Goal: Task Accomplishment & Management: Manage account settings

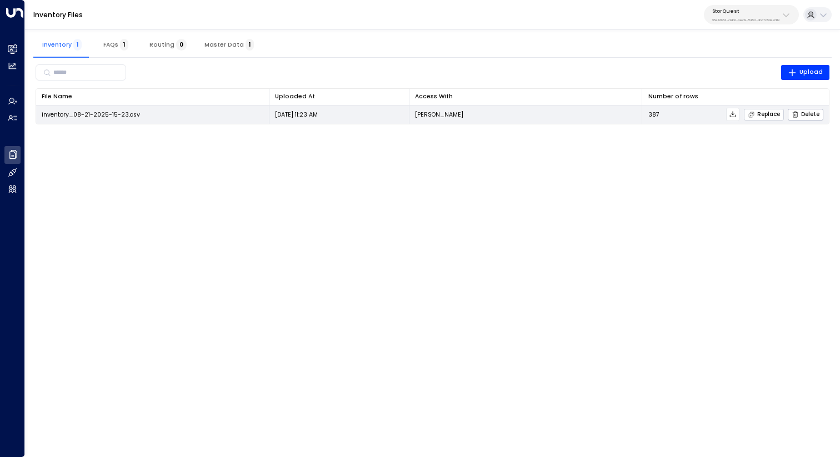
click at [754, 114] on icon "button" at bounding box center [751, 114] width 7 height 7
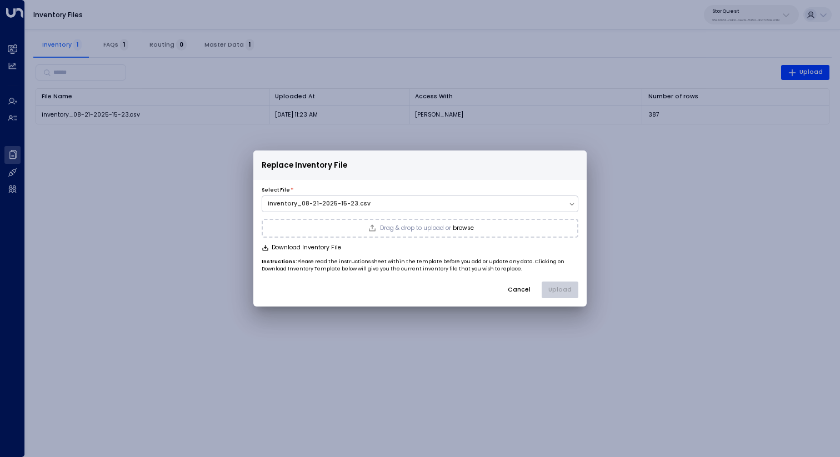
click at [694, 204] on div "Replace Inventory File Select File * inventory_08-21-2025-15-23.csv Drag & drop…" at bounding box center [420, 228] width 840 height 457
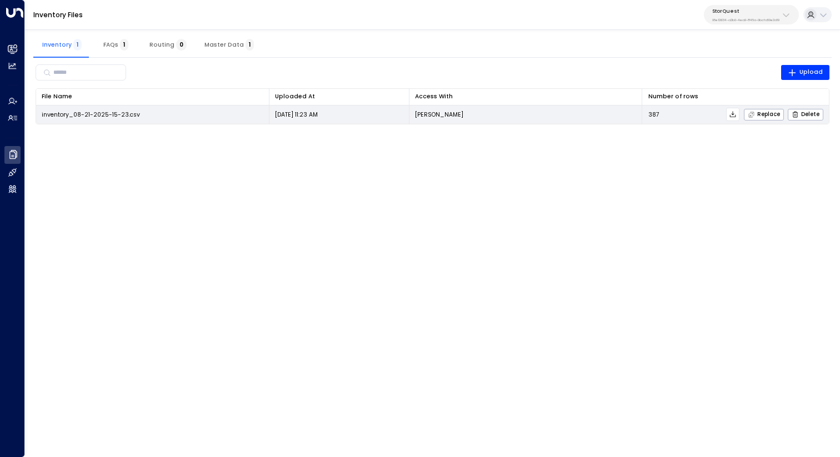
click at [733, 115] on icon at bounding box center [733, 115] width 8 height 8
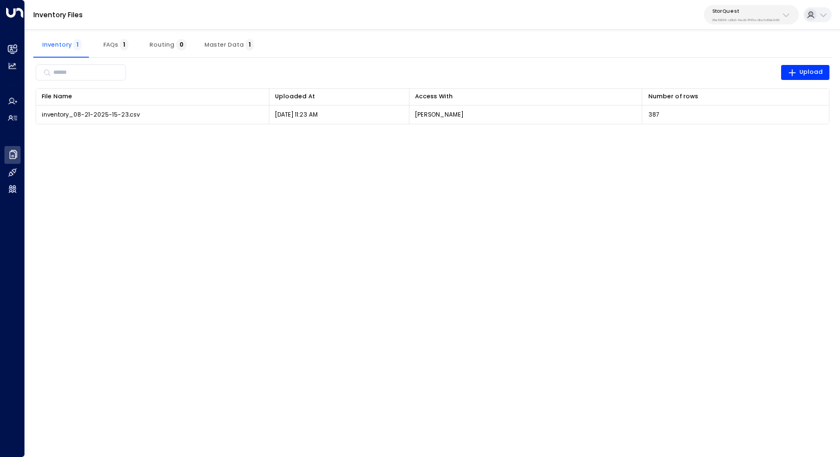
click at [772, 13] on p "StorQuest" at bounding box center [745, 11] width 67 height 7
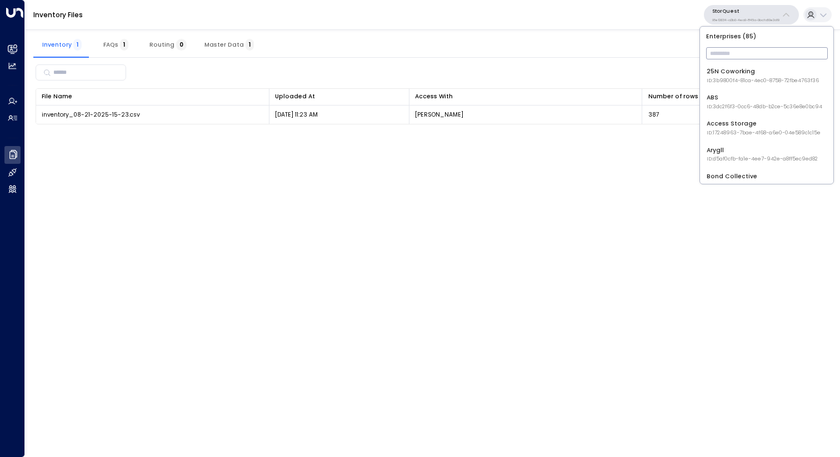
click at [747, 51] on input "text" at bounding box center [767, 53] width 122 height 18
type input "*******"
click at [757, 72] on div "Storage Star ID: bc340fee-f559-48fc-84eb-70f3f6817ad8" at bounding box center [762, 75] width 110 height 17
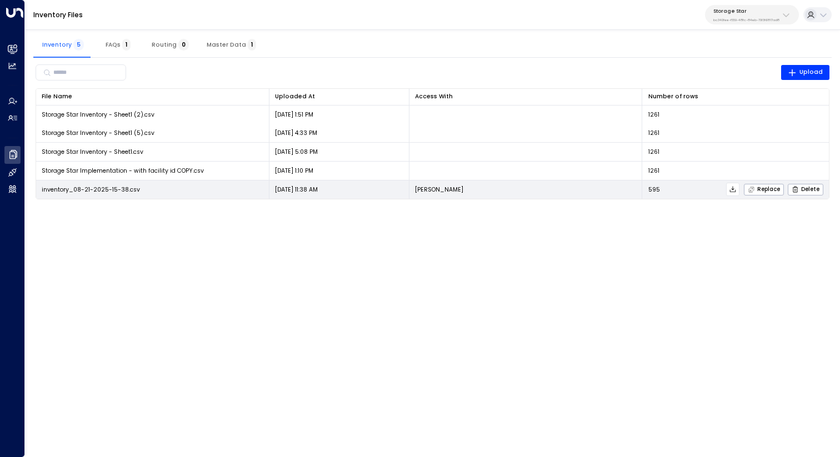
click at [736, 189] on icon at bounding box center [733, 190] width 8 height 8
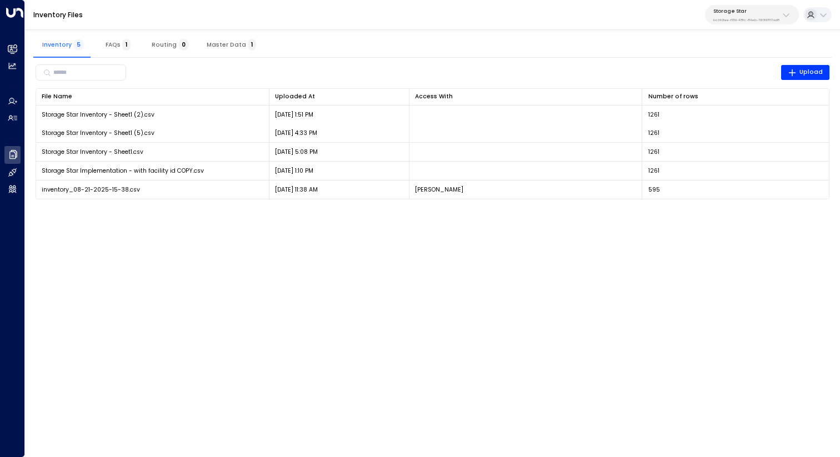
click at [581, 31] on div "Inventory 5 FAQs 1 Routing 0 Master Data 1 ​ Upload File Name 0 Uploaded At 0 A…" at bounding box center [432, 117] width 815 height 185
click at [748, 15] on div "Storage Star bc340fee-f559-48fc-84eb-70f3f6817ad8" at bounding box center [746, 15] width 66 height 14
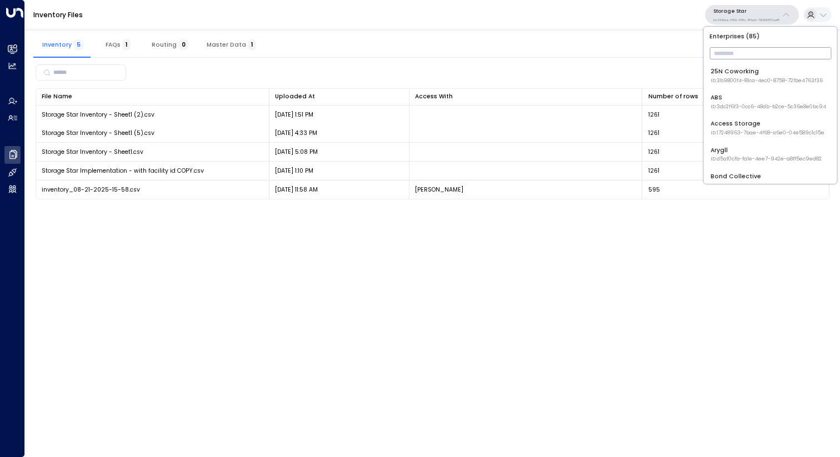
click at [763, 51] on input "text" at bounding box center [770, 53] width 122 height 18
type input "*****"
click at [767, 68] on div "StorQuest ID: 95e12634-a2b0-4ea9-845a-0bcfa50e2d19" at bounding box center [770, 75] width 118 height 17
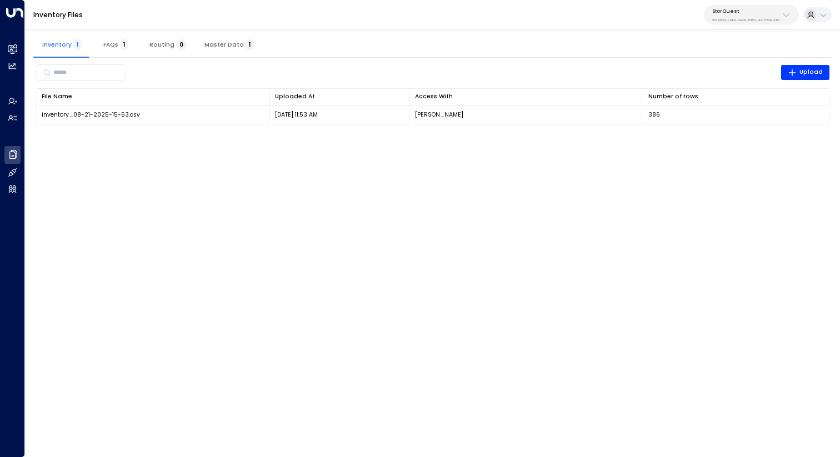
click at [603, 135] on html "Overview Leads & Conversations Leads & Conversations Analytics Analytics Agents…" at bounding box center [420, 67] width 840 height 135
